Goal: Task Accomplishment & Management: Use online tool/utility

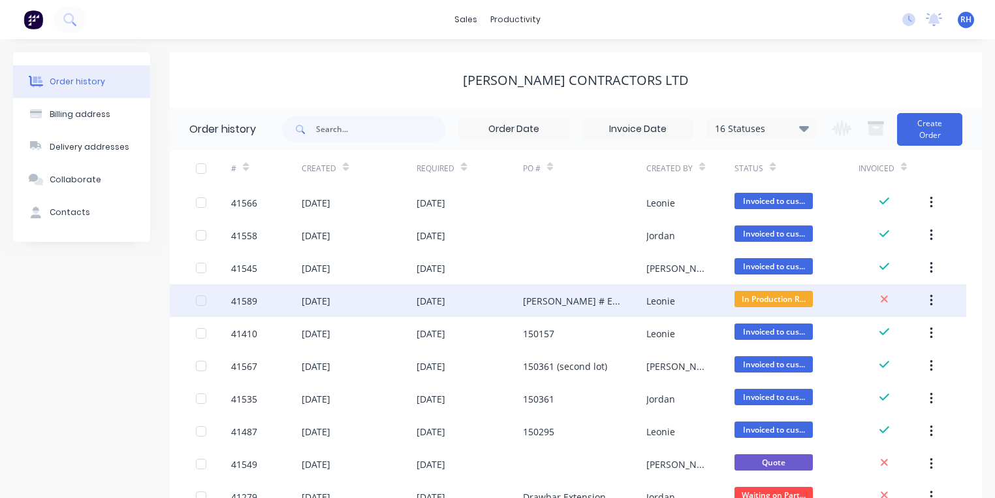
click at [445, 303] on div "[DATE]" at bounding box center [431, 301] width 29 height 14
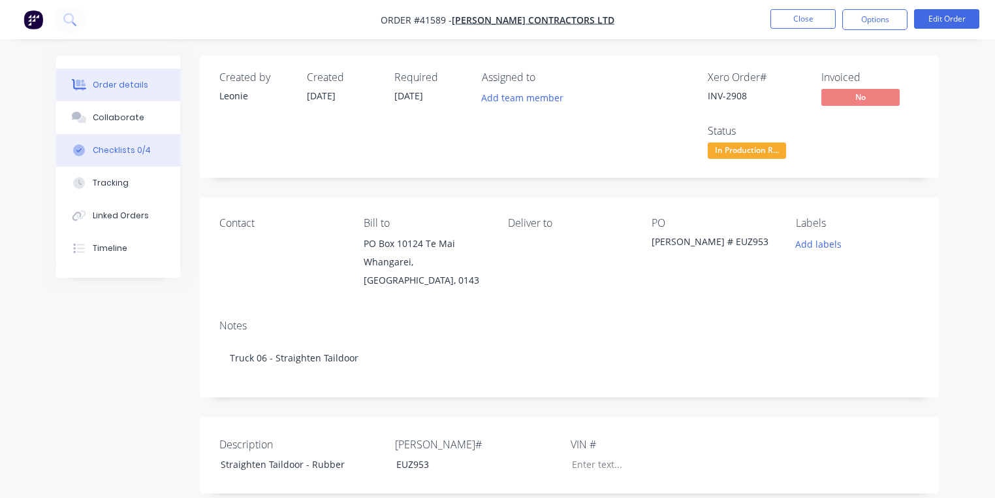
click at [129, 150] on div "Checklists 0/4" at bounding box center [122, 150] width 58 height 12
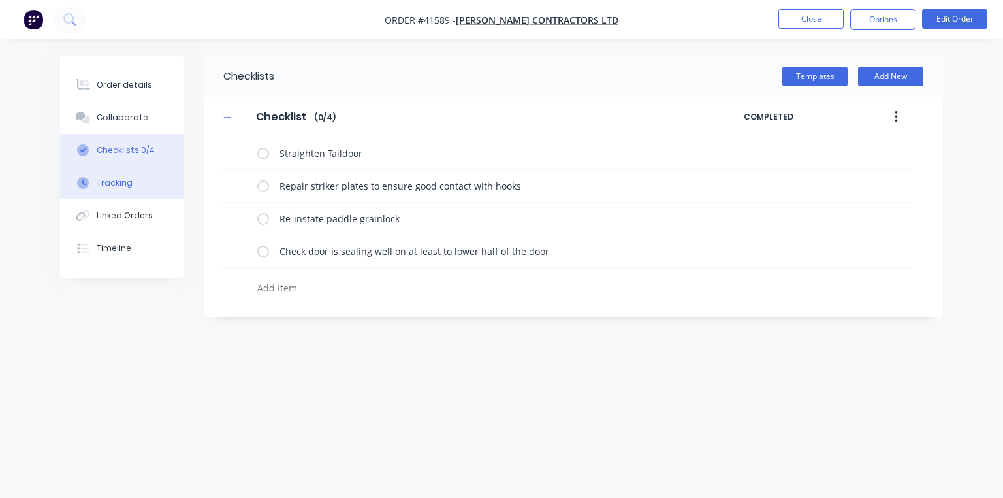
click at [123, 183] on div "Tracking" at bounding box center [115, 183] width 36 height 12
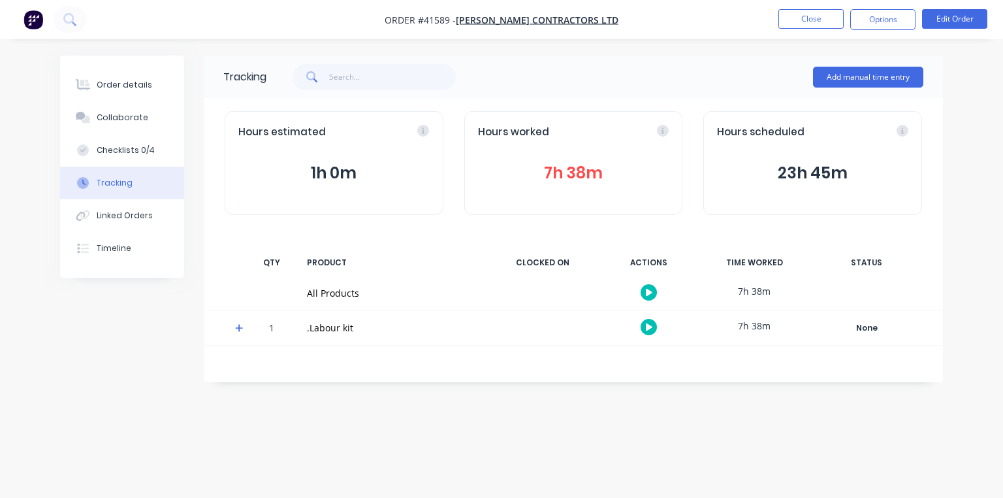
click at [240, 324] on icon at bounding box center [239, 327] width 8 height 9
click at [665, 374] on div at bounding box center [649, 362] width 98 height 32
click at [650, 359] on icon "button" at bounding box center [649, 361] width 7 height 7
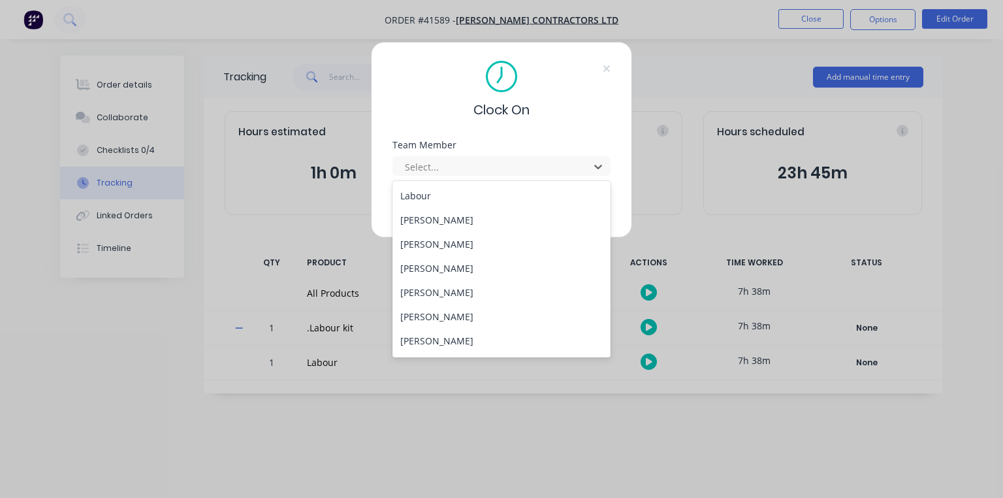
scroll to position [191, 0]
click at [484, 243] on div "[PERSON_NAME]" at bounding box center [502, 246] width 218 height 24
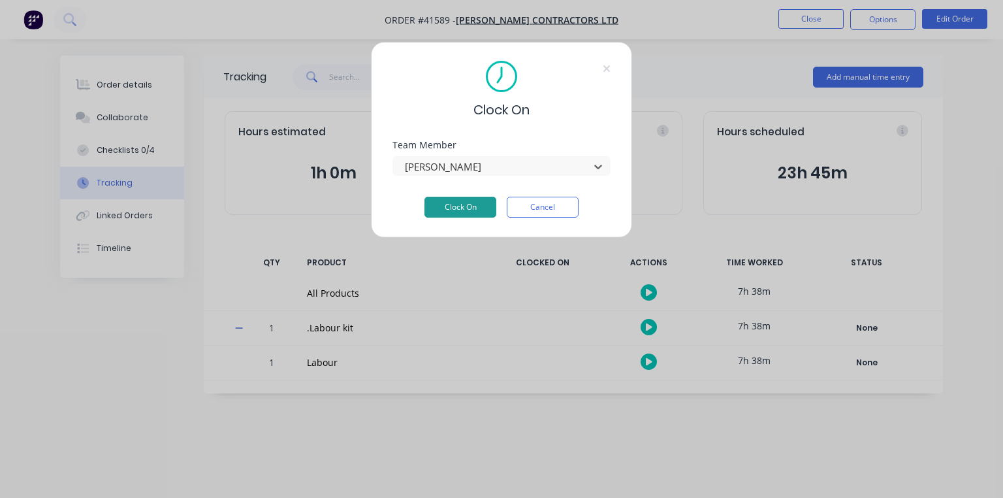
click at [457, 208] on button "Clock On" at bounding box center [461, 207] width 72 height 21
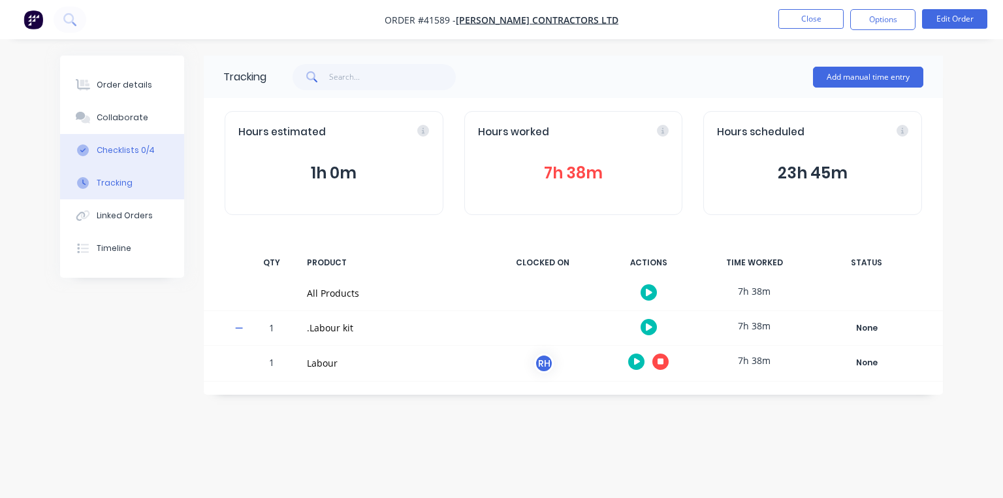
click at [146, 151] on div "Checklists 0/4" at bounding box center [126, 150] width 58 height 12
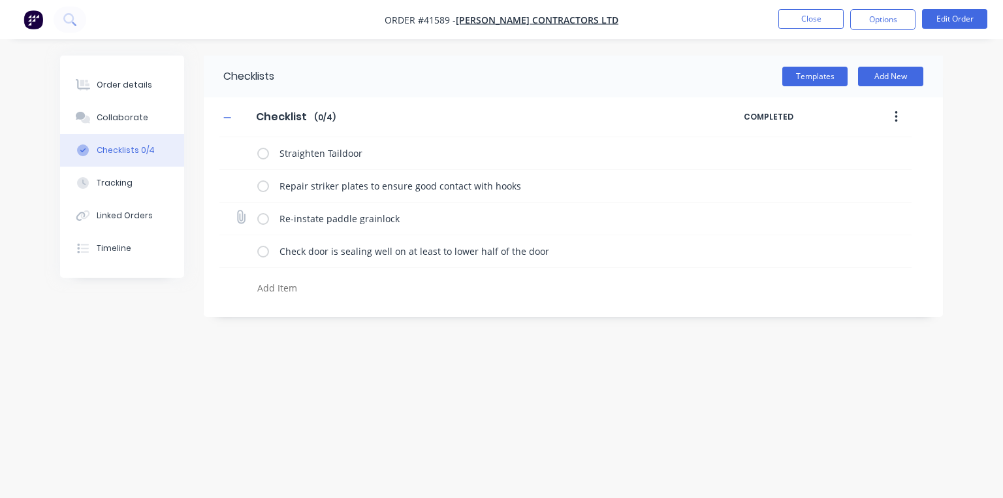
click at [266, 217] on label at bounding box center [263, 219] width 12 height 14
click at [0, 0] on input "checkbox" at bounding box center [0, 0] width 0 height 0
click at [267, 182] on label at bounding box center [263, 186] width 12 height 14
click at [0, 0] on input "checkbox" at bounding box center [0, 0] width 0 height 0
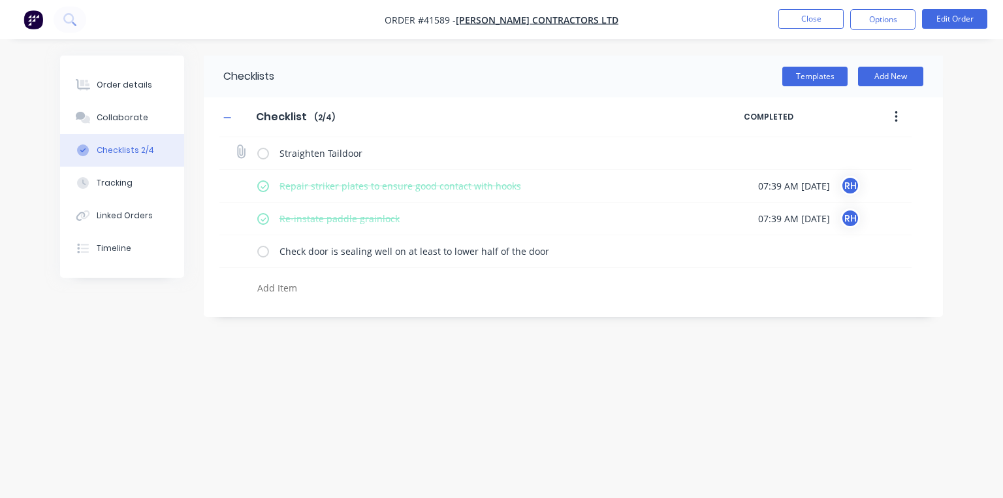
click at [259, 149] on label at bounding box center [263, 153] width 12 height 14
click at [0, 0] on input "checkbox" at bounding box center [0, 0] width 0 height 0
click at [267, 252] on label at bounding box center [263, 251] width 12 height 14
click at [0, 0] on input "checkbox" at bounding box center [0, 0] width 0 height 0
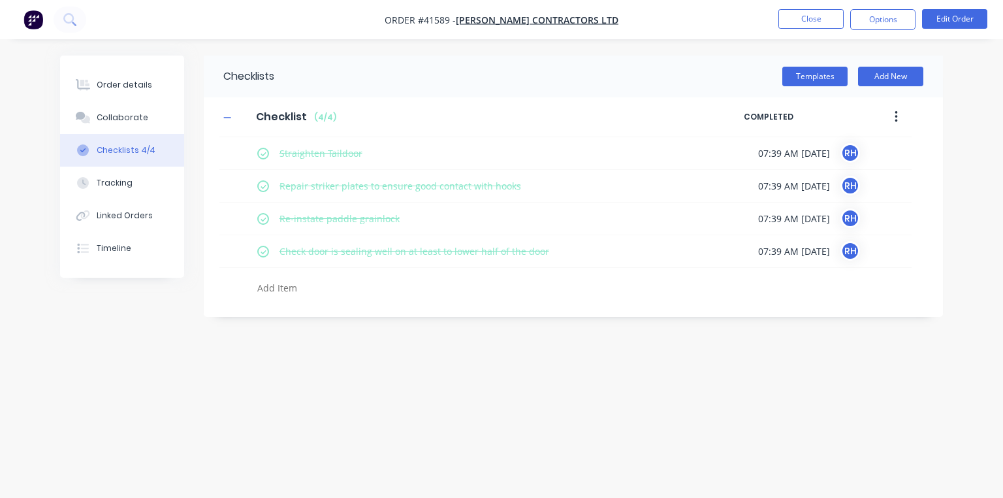
click at [44, 21] on button "button" at bounding box center [33, 19] width 27 height 21
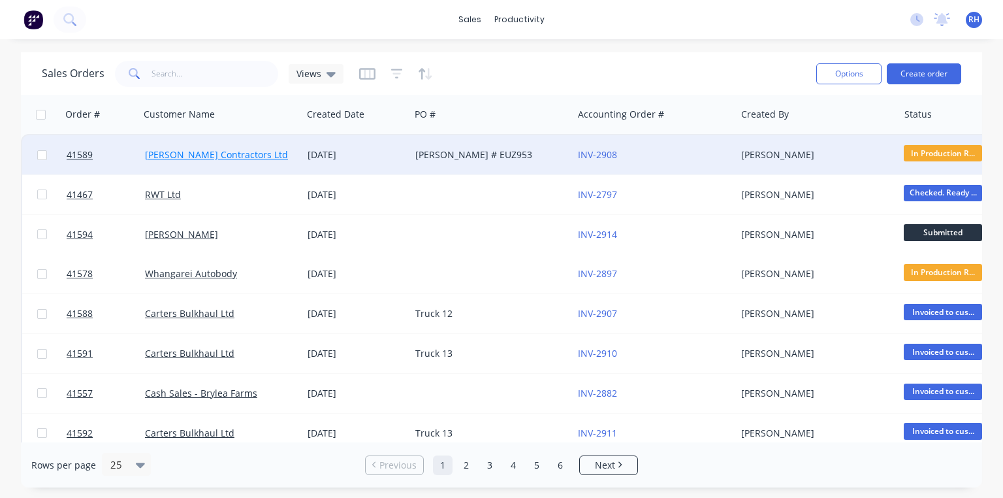
click at [239, 153] on link "[PERSON_NAME] Contractors Ltd" at bounding box center [216, 154] width 143 height 12
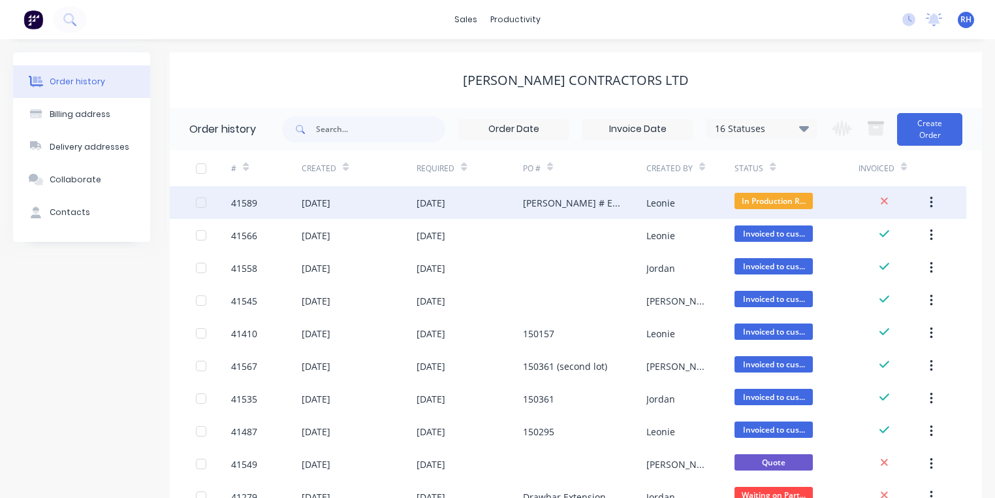
click at [331, 204] on div "[DATE]" at bounding box center [316, 203] width 29 height 14
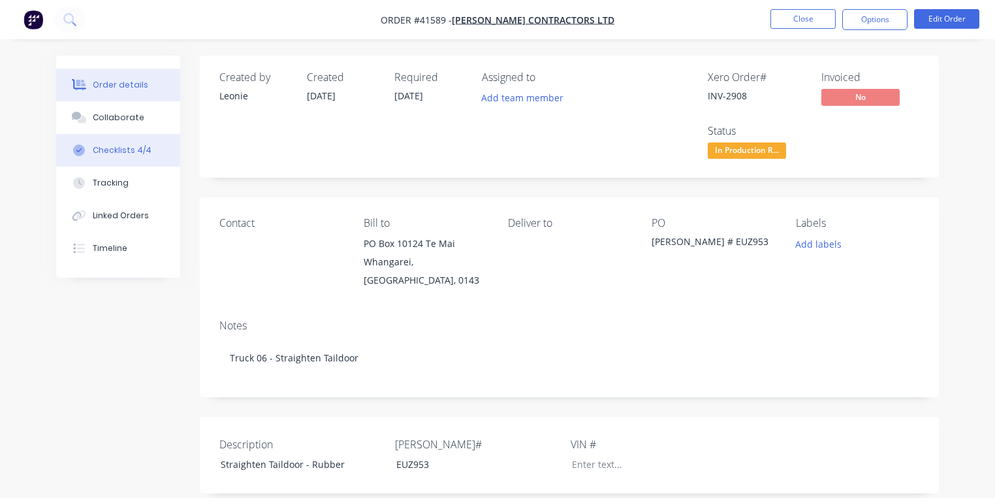
click at [125, 150] on div "Checklists 4/4" at bounding box center [122, 150] width 59 height 12
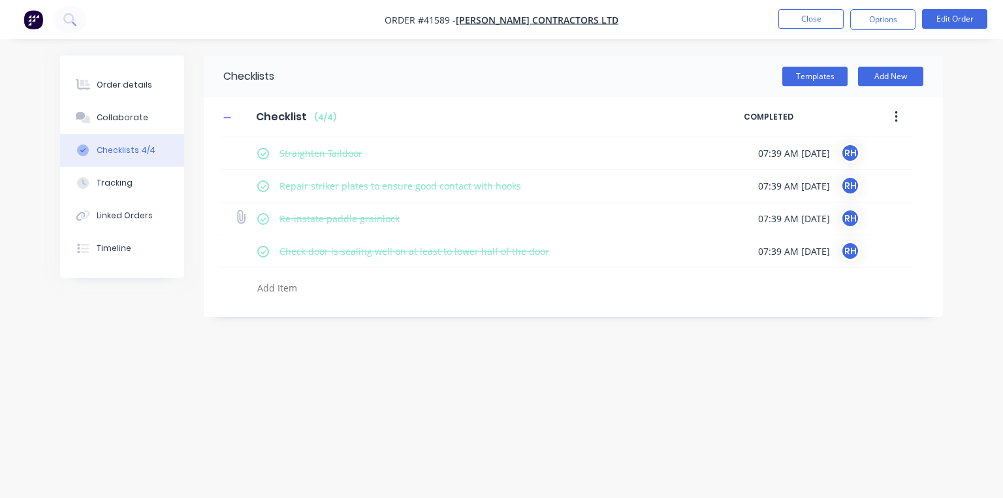
click at [263, 218] on label at bounding box center [263, 219] width 12 height 14
click at [0, 0] on input "checkbox" at bounding box center [0, 0] width 0 height 0
type textarea "x"
click at [36, 18] on img "button" at bounding box center [34, 20] width 20 height 20
